Goal: Information Seeking & Learning: Check status

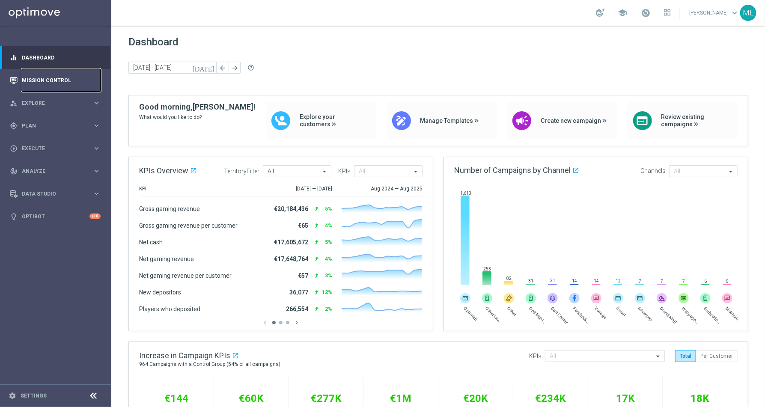
click at [78, 82] on link "Mission Control" at bounding box center [61, 80] width 79 height 23
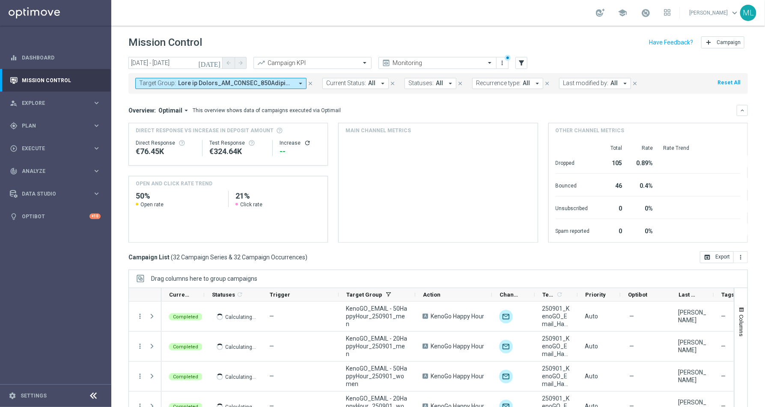
click at [216, 62] on icon "[DATE]" at bounding box center [209, 63] width 23 height 8
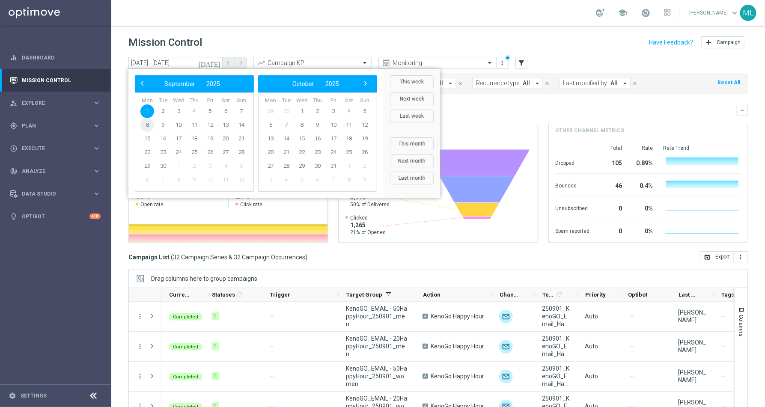
click at [148, 125] on span "8" at bounding box center [147, 125] width 14 height 14
click at [196, 111] on span "4" at bounding box center [194, 111] width 14 height 14
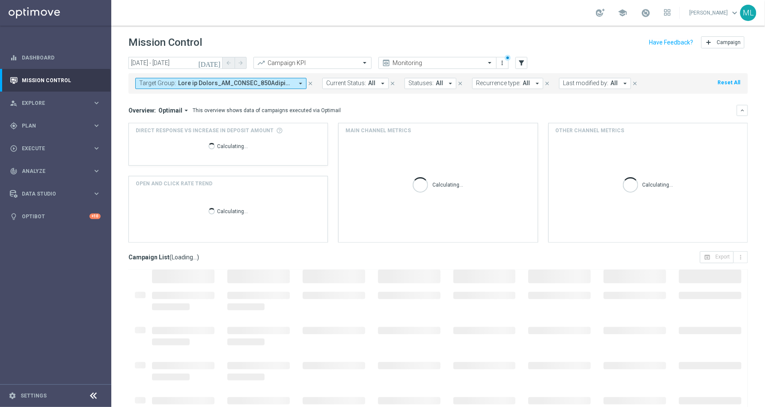
type input "[DATE] - [DATE]"
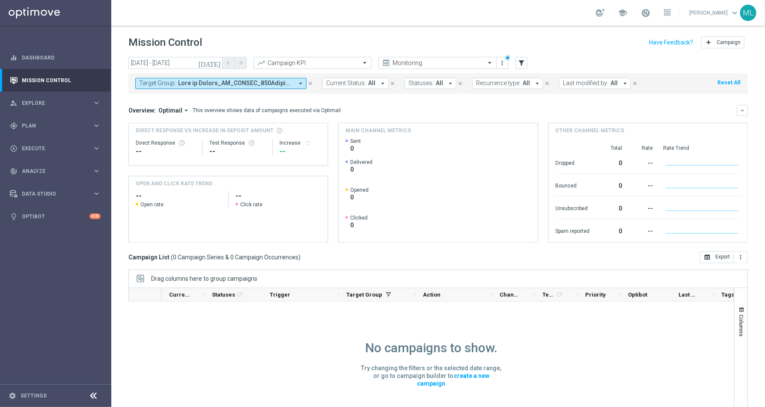
click at [241, 82] on span at bounding box center [235, 83] width 115 height 7
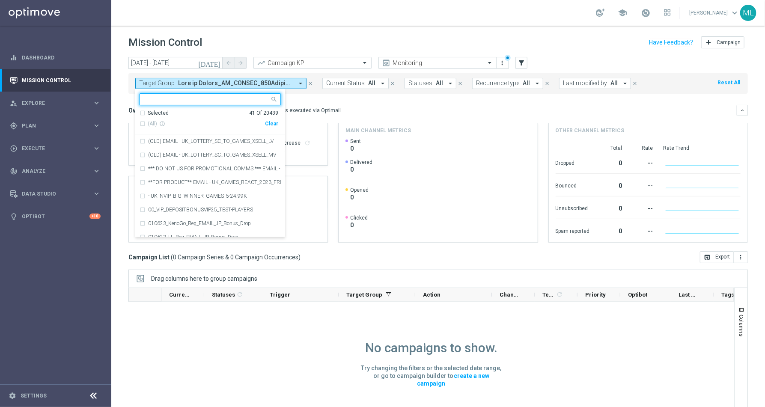
click at [0, 0] on div "Clear" at bounding box center [0, 0] width 0 height 0
click at [215, 101] on input "text" at bounding box center [206, 99] width 125 height 7
click at [144, 122] on div "(All Search Results)" at bounding box center [201, 123] width 125 height 7
type input "250904"
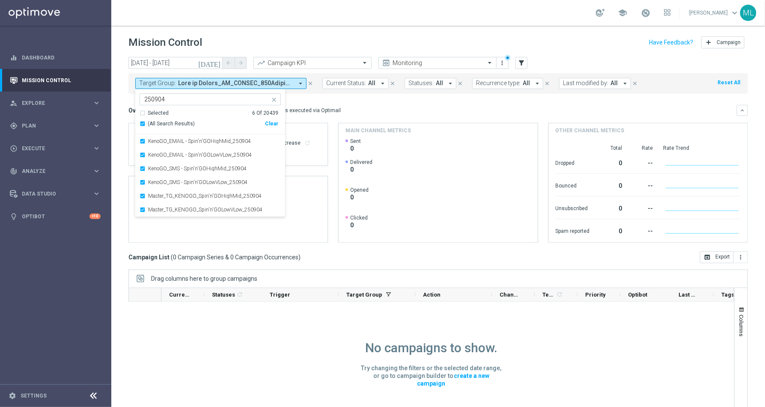
click at [122, 108] on div "[DATE] [DATE] - [DATE] arrow_back arrow_forward Campaign KPI trending_up Monito…" at bounding box center [437, 228] width 653 height 342
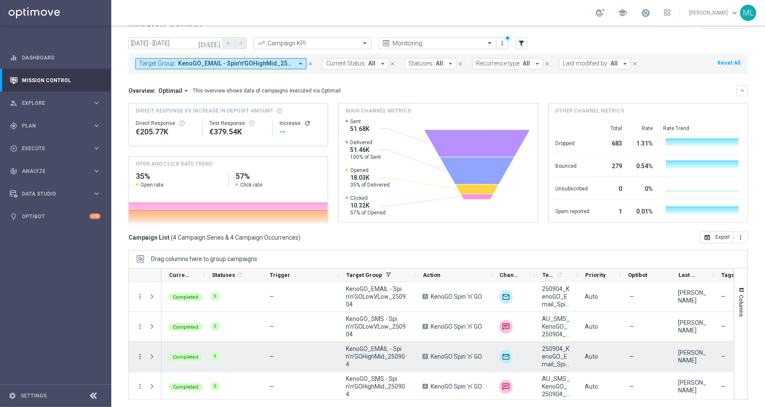
click at [139, 355] on icon "more_vert" at bounding box center [140, 357] width 8 height 8
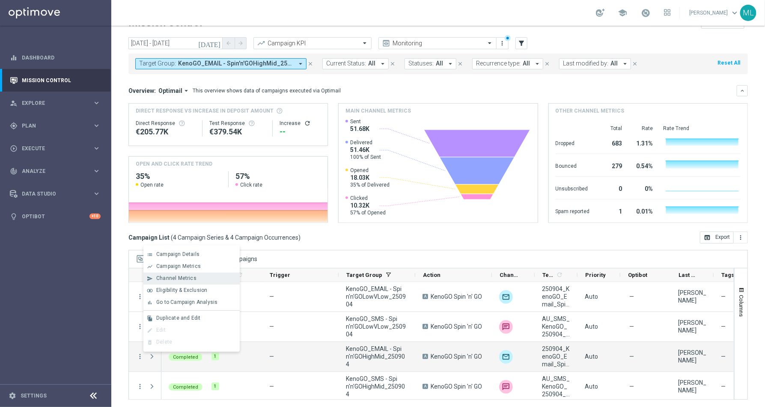
click at [169, 278] on span "Channel Metrics" at bounding box center [176, 278] width 40 height 6
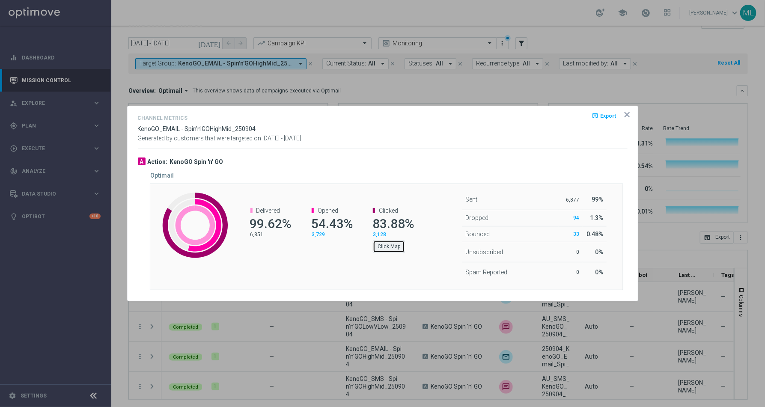
click at [391, 248] on button "Click Map" at bounding box center [389, 246] width 32 height 12
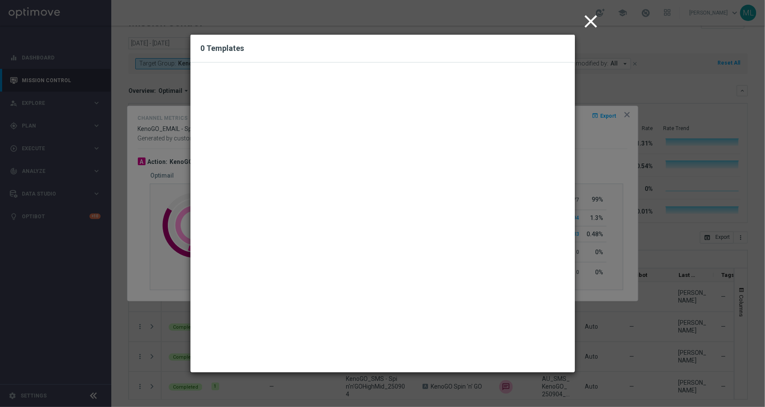
click at [592, 21] on icon "close" at bounding box center [590, 21] width 21 height 21
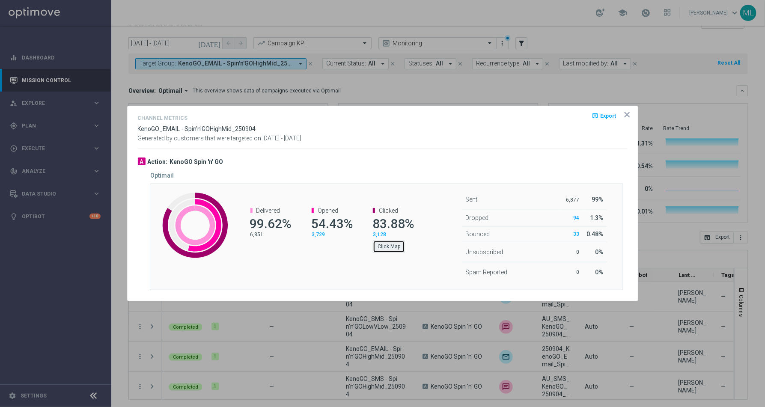
click at [389, 245] on button "Click Map" at bounding box center [389, 246] width 32 height 12
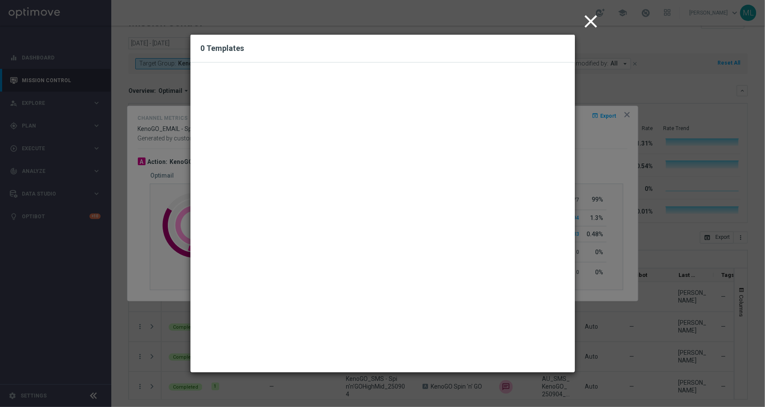
click at [588, 23] on icon "close" at bounding box center [590, 21] width 21 height 21
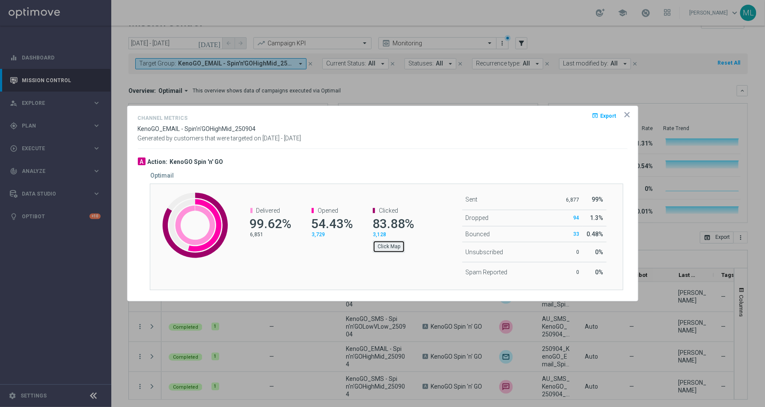
click at [395, 246] on button "Click Map" at bounding box center [389, 246] width 32 height 12
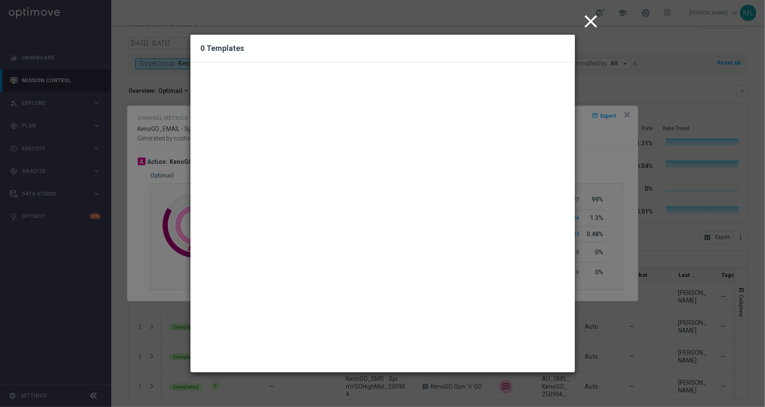
click at [588, 26] on icon "close" at bounding box center [590, 21] width 21 height 21
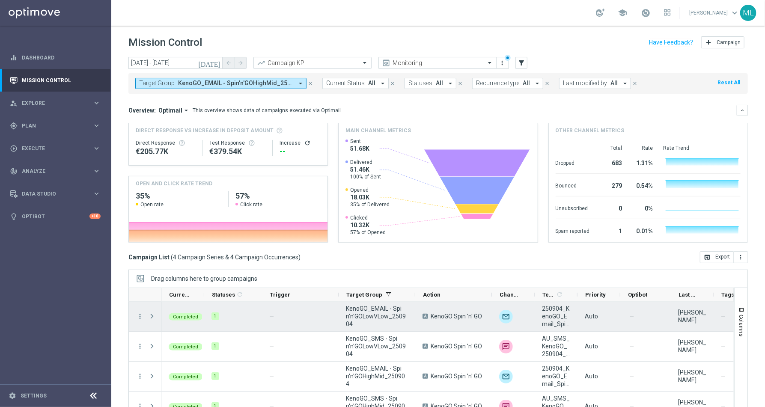
scroll to position [2, 0]
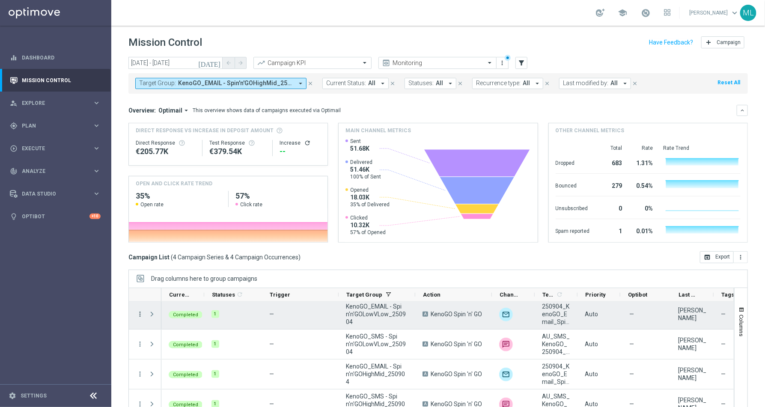
click at [141, 315] on icon "more_vert" at bounding box center [140, 314] width 8 height 8
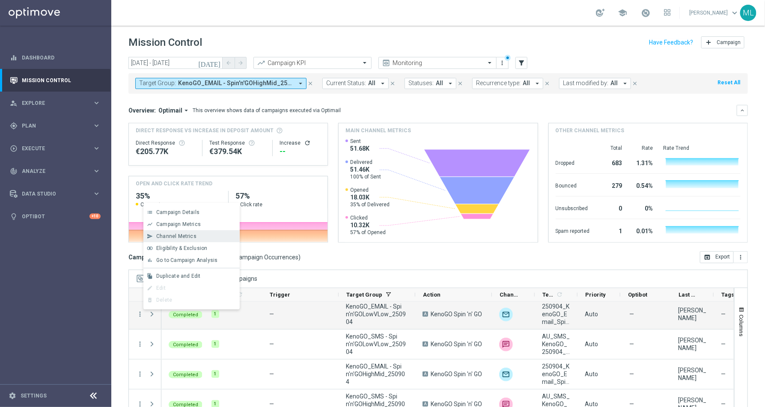
click at [173, 237] on span "Channel Metrics" at bounding box center [176, 236] width 40 height 6
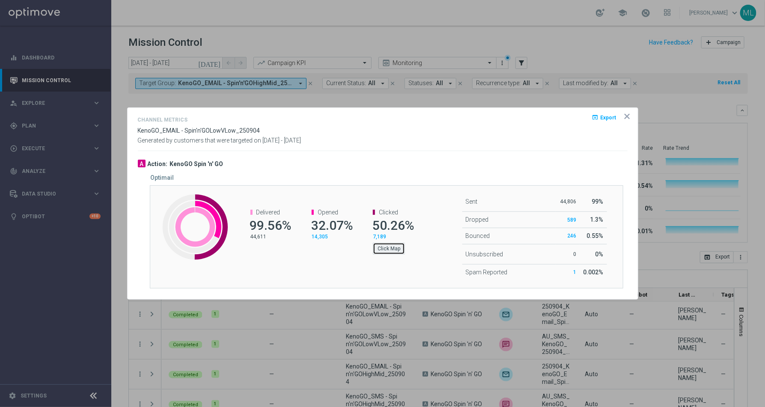
click at [388, 247] on button "Click Map" at bounding box center [389, 249] width 32 height 12
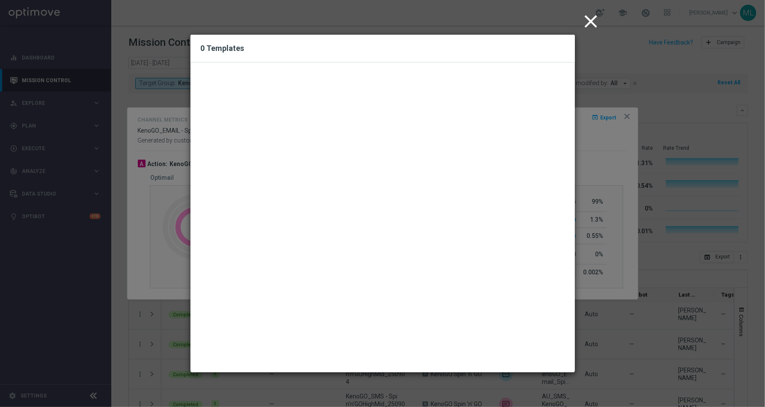
click at [389, 187] on cdk-virtual-scroll-viewport at bounding box center [388, 213] width 374 height 303
click at [344, 127] on cdk-virtual-scroll-viewport at bounding box center [388, 213] width 374 height 303
click at [593, 21] on icon "close" at bounding box center [590, 21] width 21 height 21
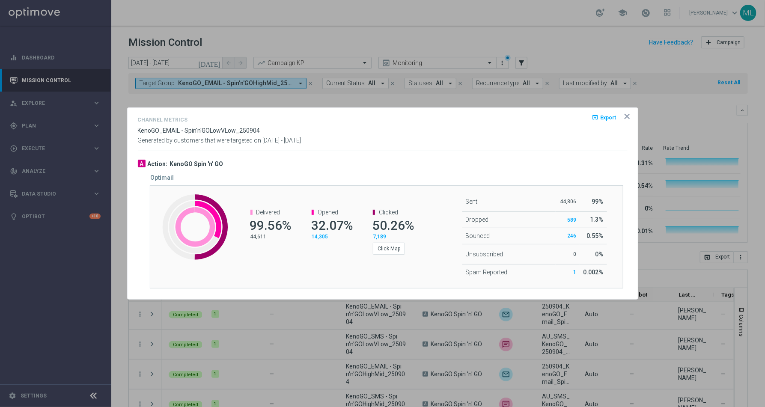
click at [626, 113] on icon "icon" at bounding box center [627, 116] width 9 height 9
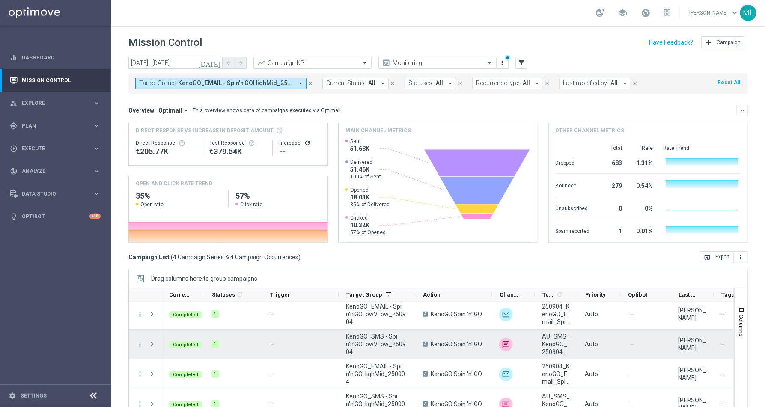
scroll to position [20, 0]
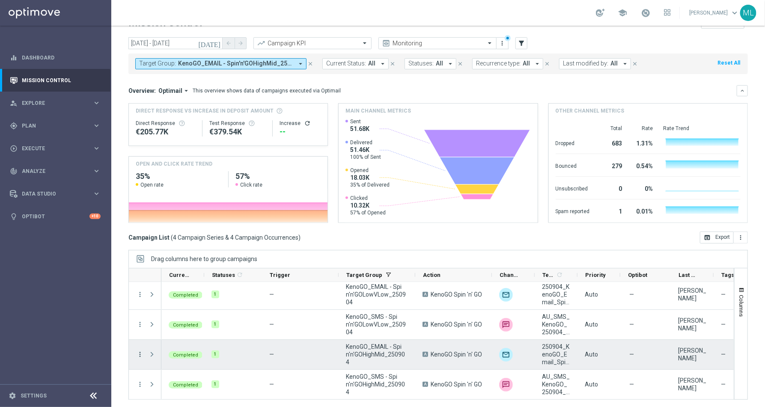
click at [139, 353] on icon "more_vert" at bounding box center [140, 354] width 8 height 8
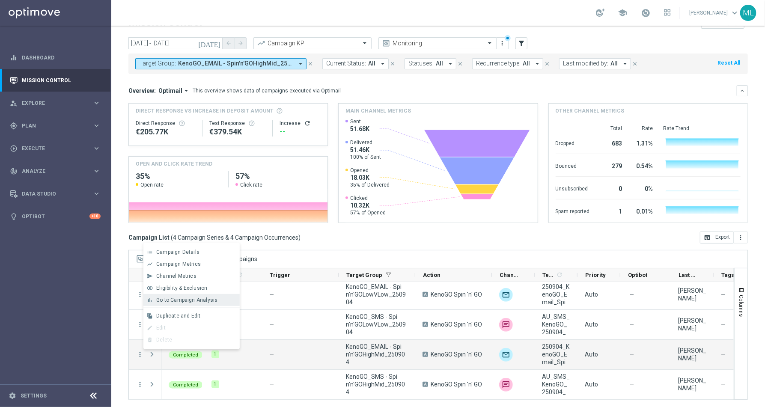
click at [190, 298] on span "Go to Campaign Analysis" at bounding box center [186, 300] width 61 height 6
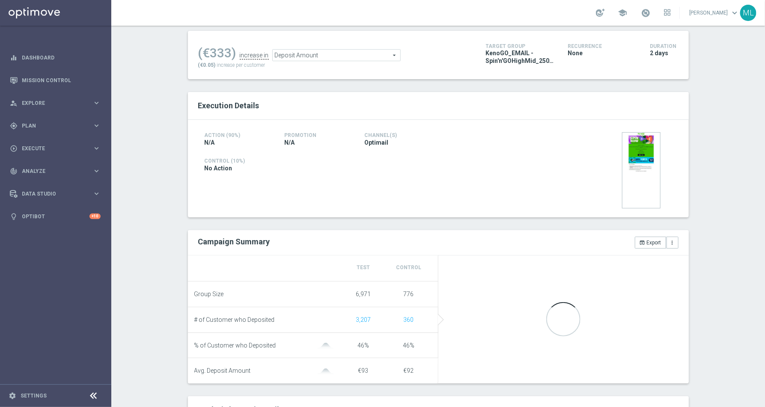
scroll to position [111, 0]
click at [394, 54] on span "Deposit Amount" at bounding box center [337, 54] width 128 height 11
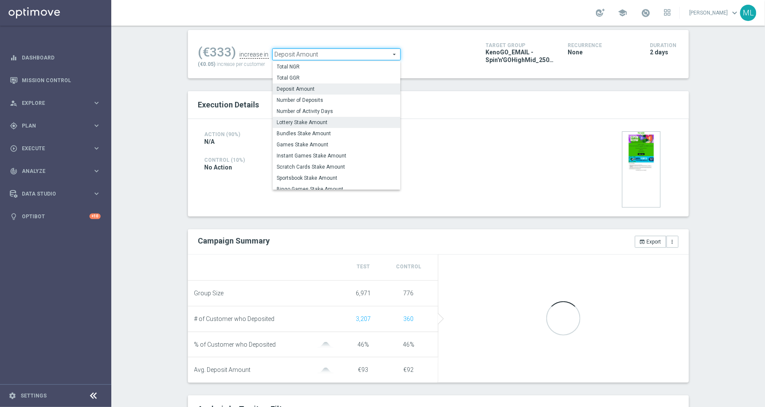
click at [342, 122] on span "Lottery Stake Amount" at bounding box center [336, 122] width 119 height 7
type input "Lottery Stake Amount"
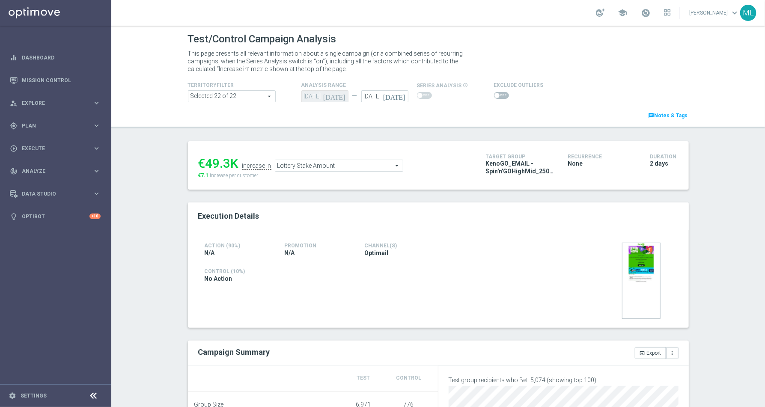
scroll to position [42, 0]
